Goal: Transaction & Acquisition: Obtain resource

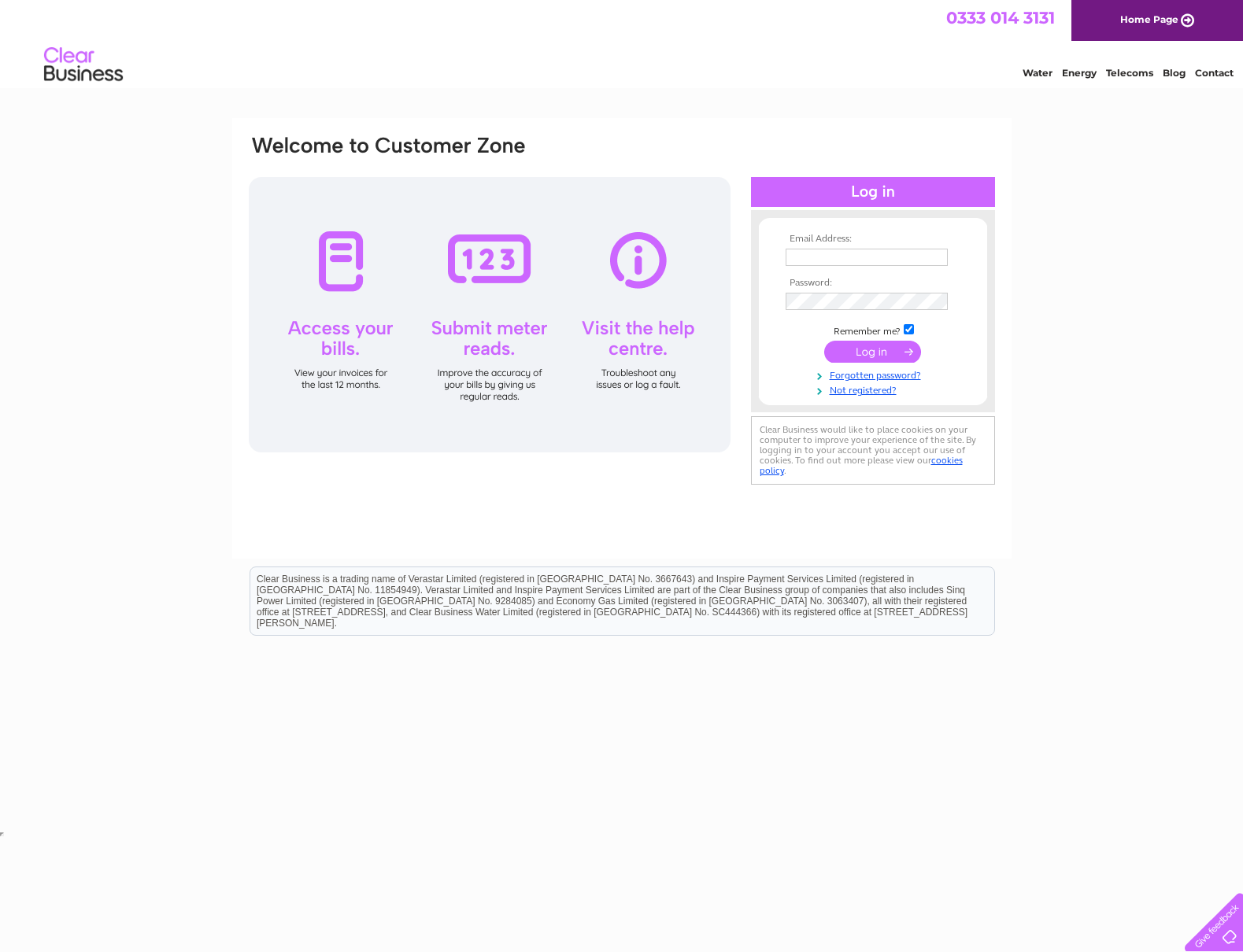
type input "sally@bearingwarehouse.co.uk"
click at [869, 352] on input "submit" at bounding box center [872, 352] width 96 height 22
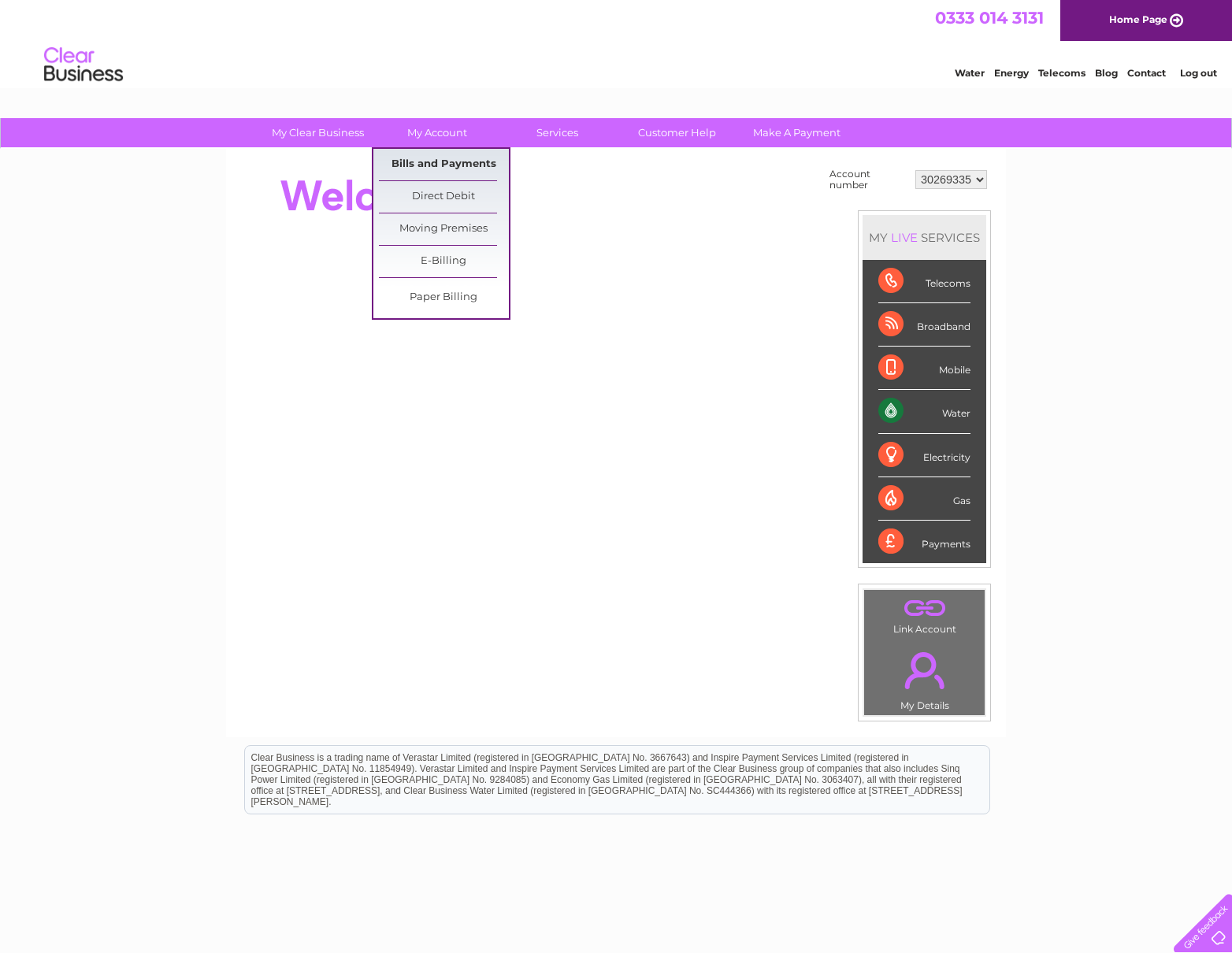
click at [421, 170] on link "Bills and Payments" at bounding box center [444, 164] width 130 height 32
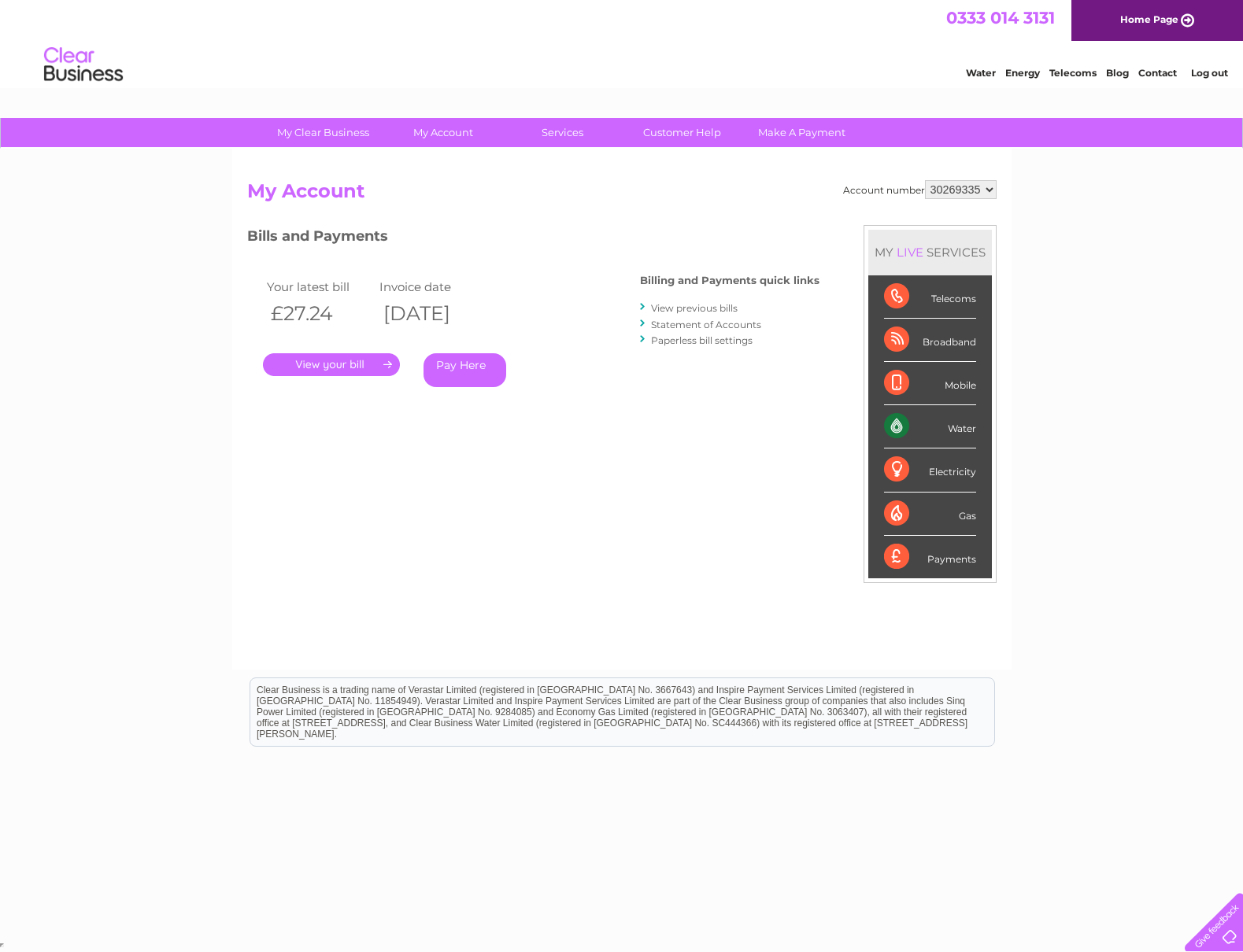
click at [352, 363] on link "." at bounding box center [331, 364] width 137 height 23
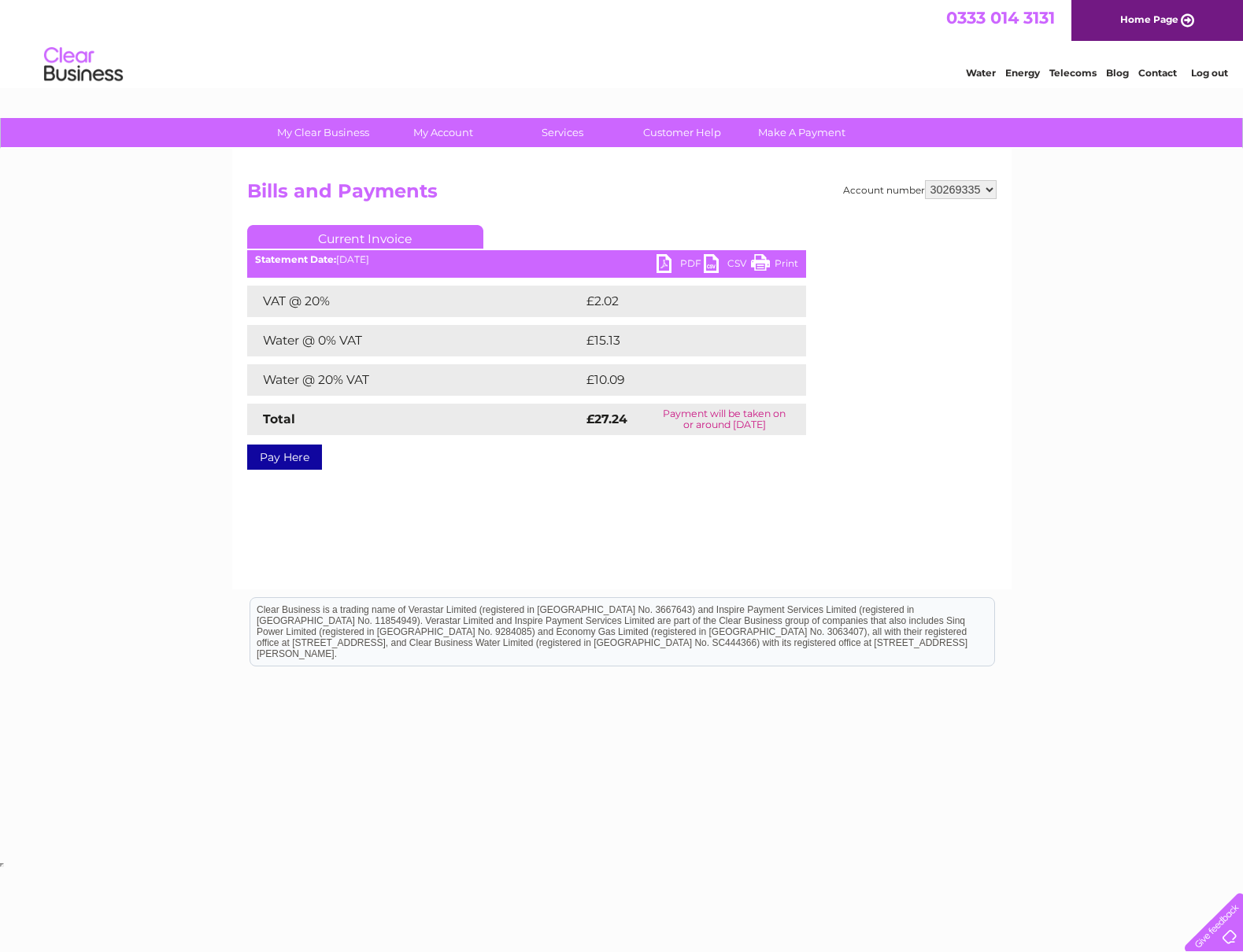
click at [657, 258] on link "PDF" at bounding box center [680, 265] width 47 height 23
